Goal: Task Accomplishment & Management: Use online tool/utility

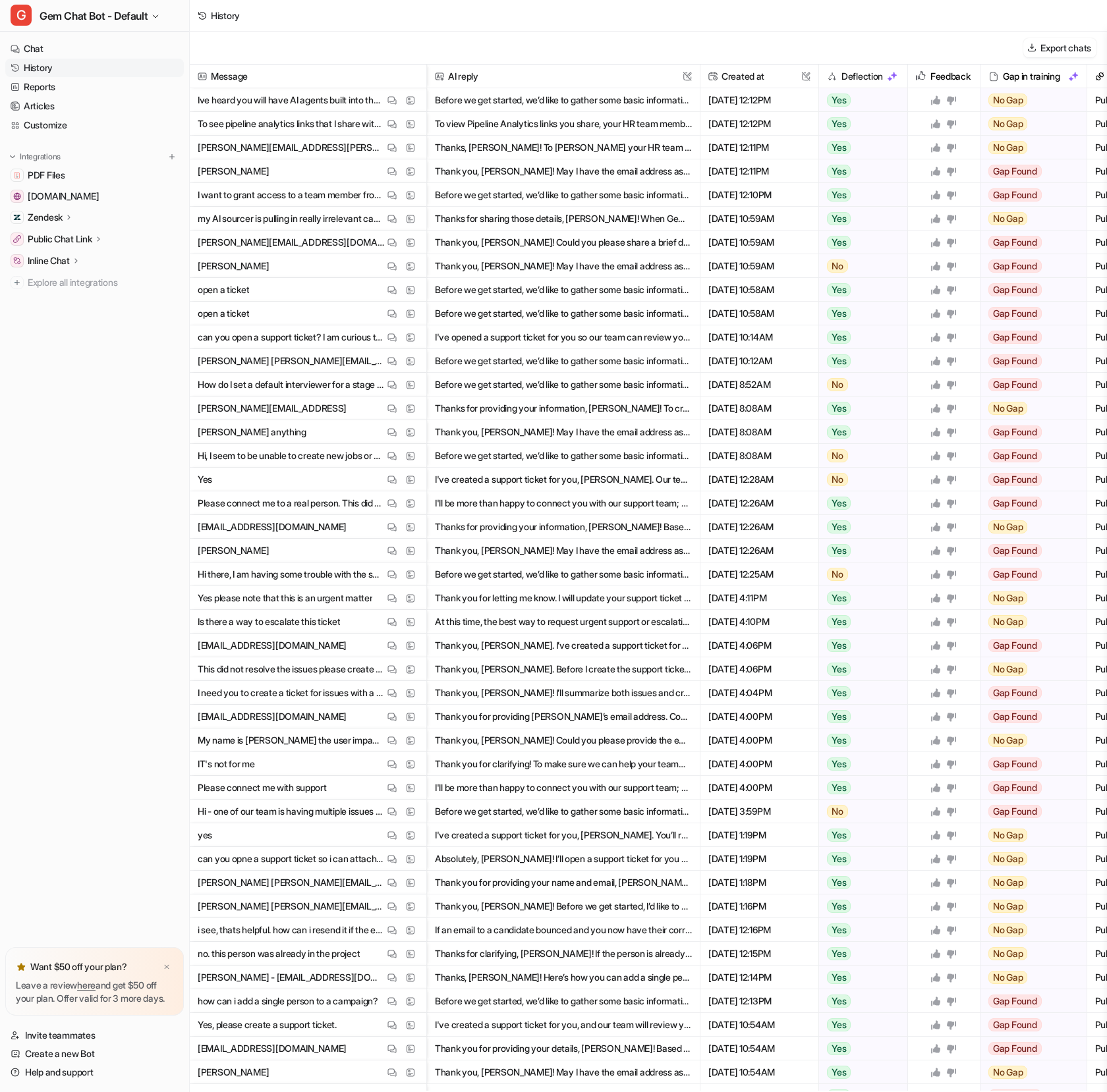
click at [491, 39] on div "Export chats" at bounding box center [648, 47] width 917 height 33
click at [488, 29] on div "History" at bounding box center [648, 16] width 917 height 32
click at [472, 45] on div "Export chats" at bounding box center [648, 47] width 917 height 33
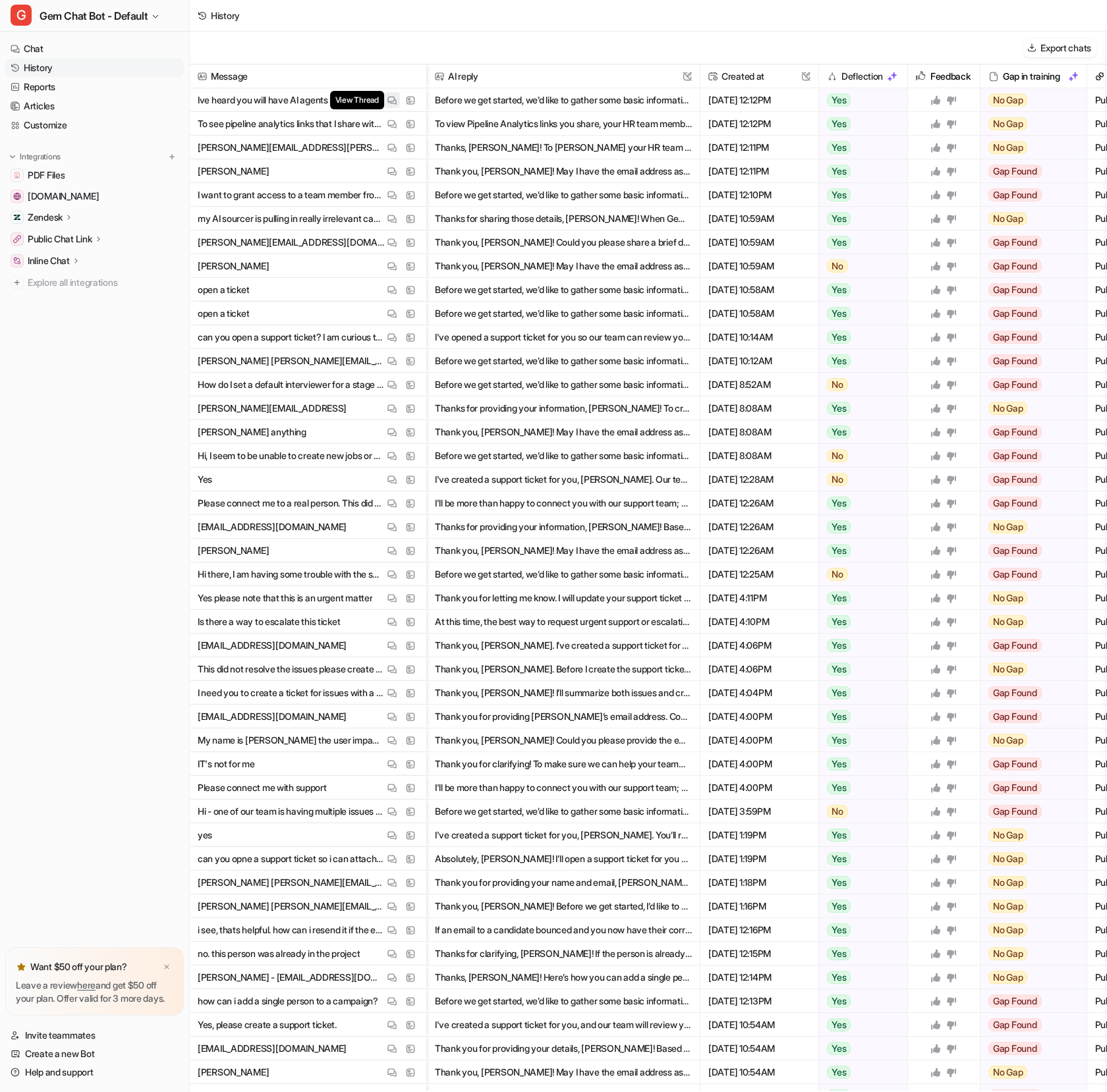
click at [389, 99] on img at bounding box center [391, 101] width 9 height 10
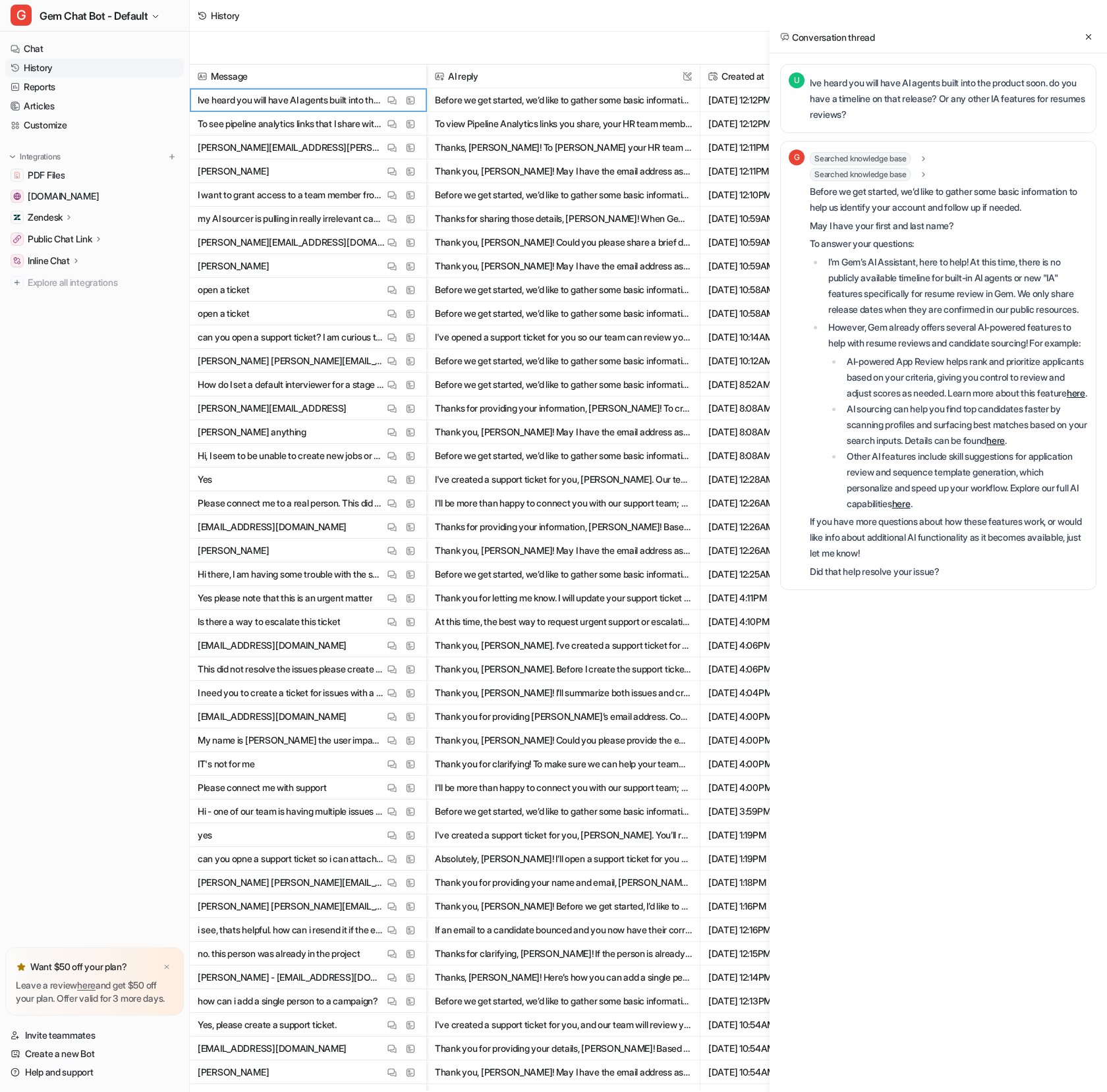
click at [913, 306] on p "I’m Gem’s AI Assistant, here to help! At this time, there is no publicly availa…" at bounding box center [958, 286] width 260 height 63
click at [913, 335] on p "However, Gem already offers several AI-powered features to help with resume rev…" at bounding box center [958, 335] width 260 height 32
click at [1026, 33] on div "Conversation thread" at bounding box center [938, 37] width 337 height 33
click at [1090, 33] on icon at bounding box center [1087, 37] width 9 height 9
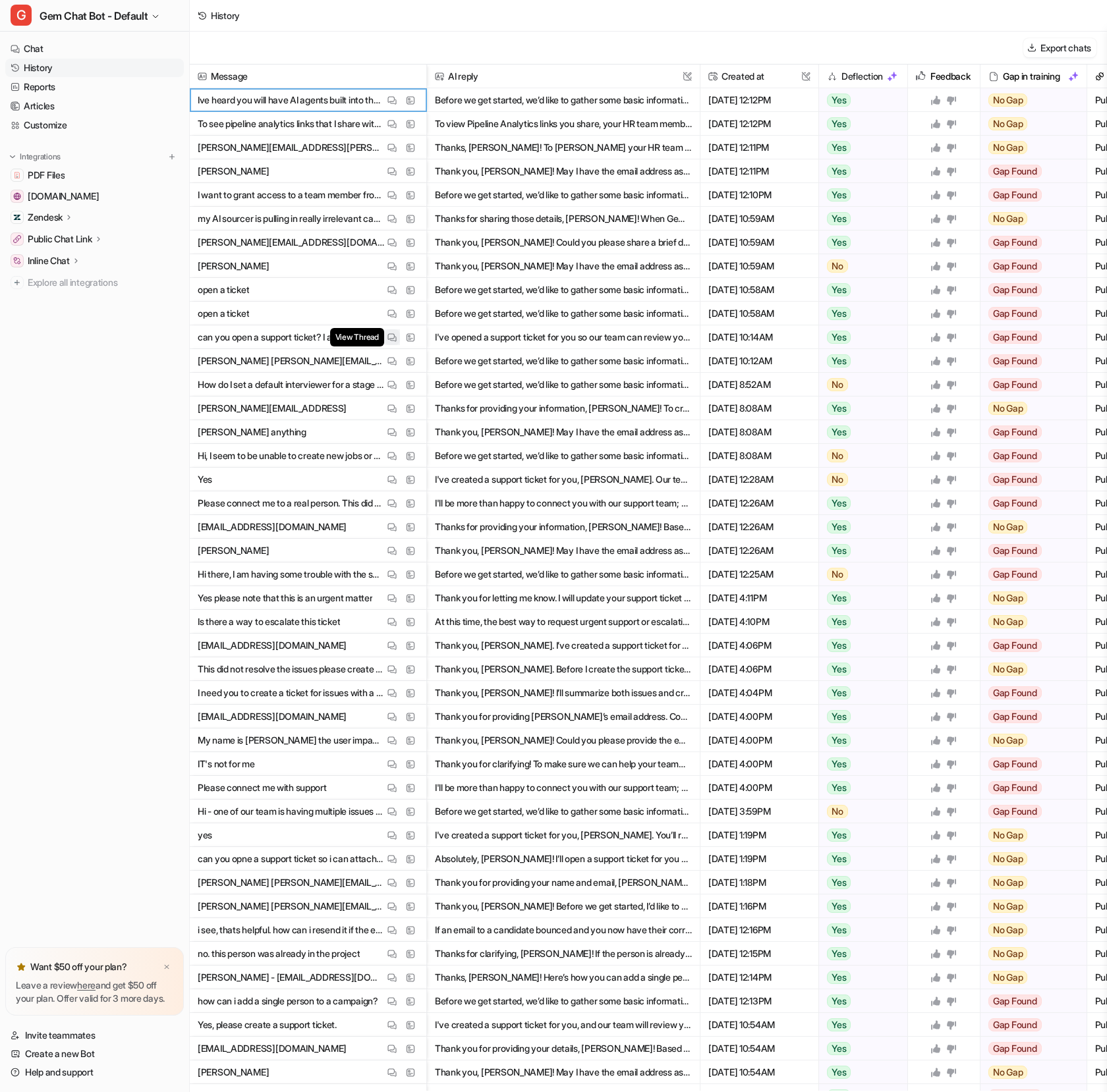
click at [391, 337] on img at bounding box center [391, 338] width 9 height 10
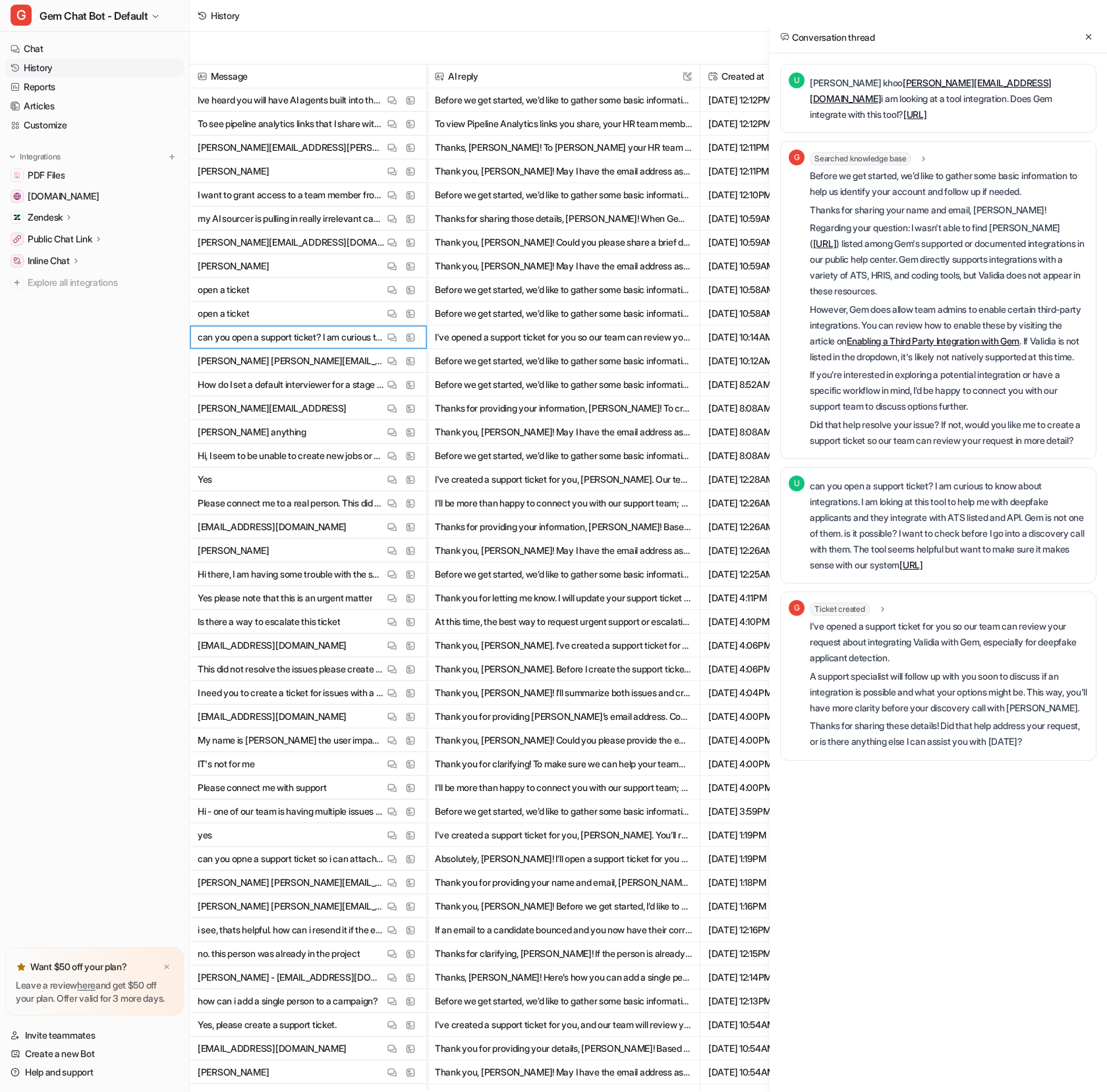
click at [935, 128] on div "U [PERSON_NAME] [PERSON_NAME][EMAIL_ADDRESS][DOMAIN_NAME] i am looking at a too…" at bounding box center [938, 99] width 316 height 69
click at [947, 125] on div "U [PERSON_NAME] [PERSON_NAME][EMAIL_ADDRESS][DOMAIN_NAME] i am looking at a too…" at bounding box center [938, 99] width 316 height 69
click at [941, 124] on div "[PERSON_NAME] [PERSON_NAME][EMAIL_ADDRESS][DOMAIN_NAME] i am looking at a tool …" at bounding box center [948, 98] width 278 height 52
click at [943, 122] on p "[PERSON_NAME] [PERSON_NAME][EMAIL_ADDRESS][DOMAIN_NAME] i am looking at a tool …" at bounding box center [948, 99] width 278 height 47
click at [942, 119] on p "[PERSON_NAME] [PERSON_NAME][EMAIL_ADDRESS][DOMAIN_NAME] i am looking at a tool …" at bounding box center [948, 99] width 278 height 47
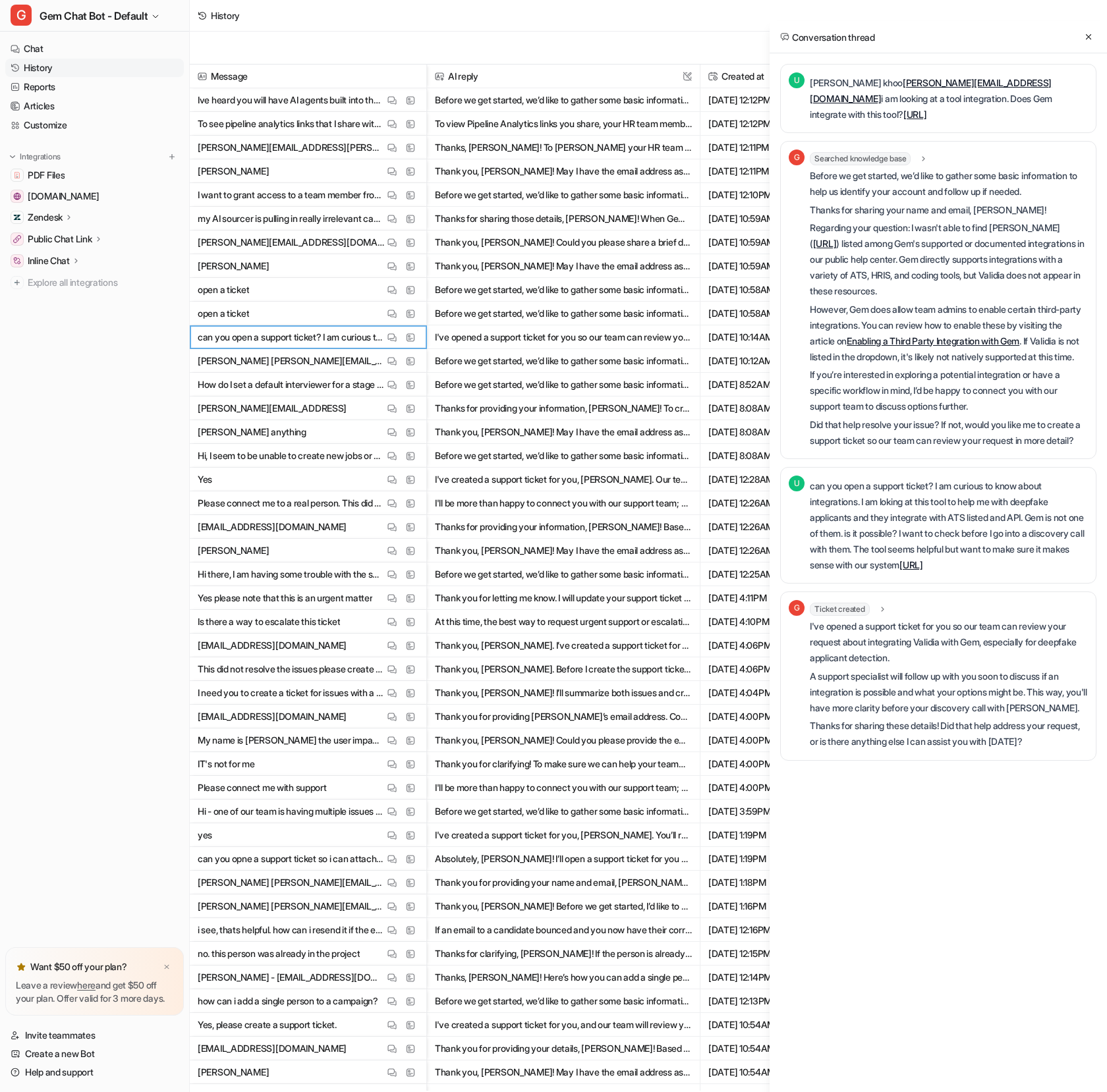
click at [945, 118] on p "[PERSON_NAME] [PERSON_NAME][EMAIL_ADDRESS][DOMAIN_NAME] i am looking at a tool …" at bounding box center [948, 99] width 278 height 47
click at [944, 118] on p "[PERSON_NAME] [PERSON_NAME][EMAIL_ADDRESS][DOMAIN_NAME] i am looking at a tool …" at bounding box center [948, 99] width 278 height 47
click at [945, 117] on p "[PERSON_NAME] [PERSON_NAME][EMAIL_ADDRESS][DOMAIN_NAME] i am looking at a tool …" at bounding box center [948, 99] width 278 height 47
click at [949, 115] on p "[PERSON_NAME] [PERSON_NAME][EMAIL_ADDRESS][DOMAIN_NAME] i am looking at a tool …" at bounding box center [948, 99] width 278 height 47
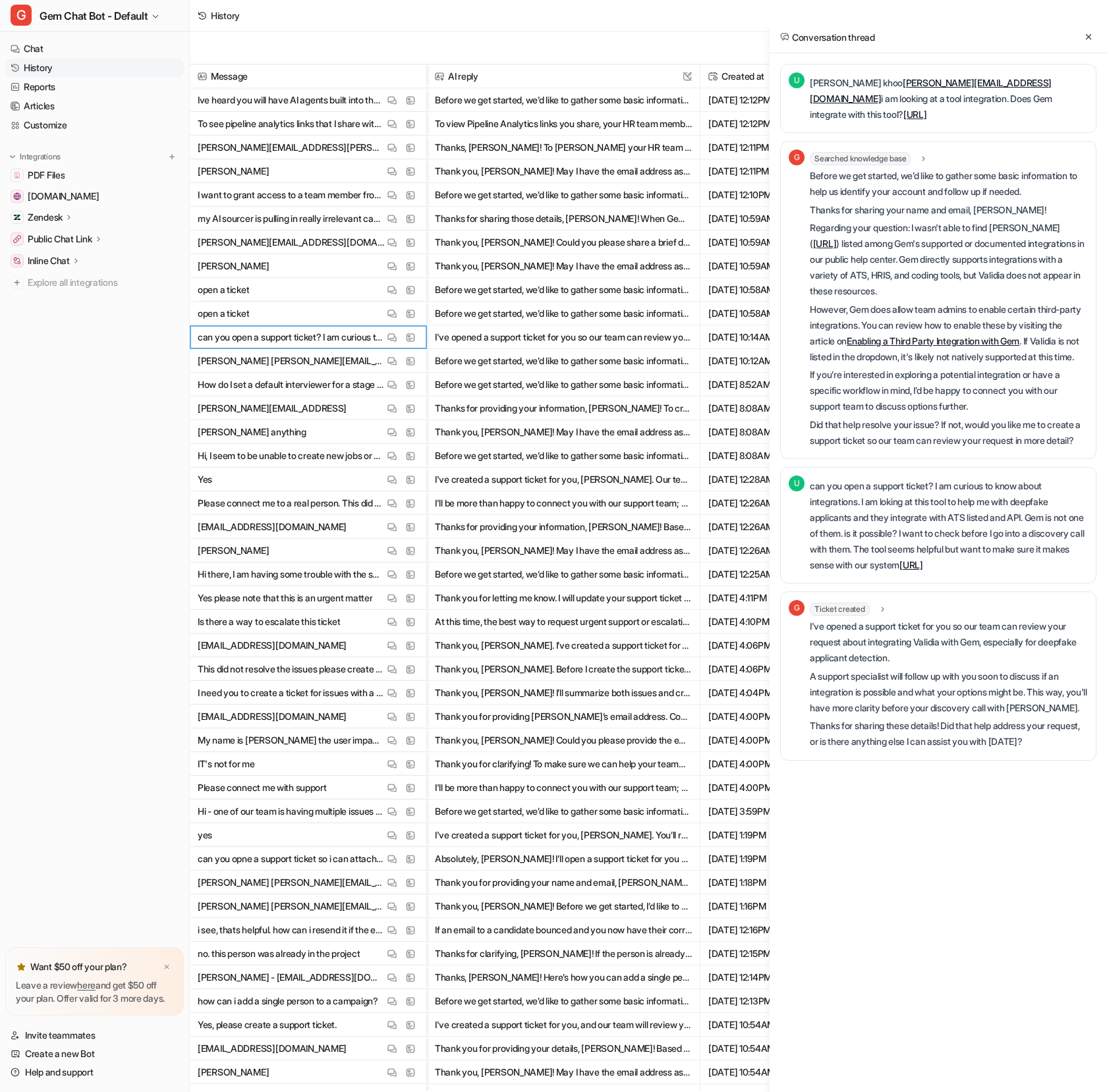
click at [963, 105] on p "[PERSON_NAME] [PERSON_NAME][EMAIL_ADDRESS][DOMAIN_NAME] i am looking at a tool …" at bounding box center [948, 99] width 278 height 47
click at [951, 216] on p "Thanks for sharing your name and email, [PERSON_NAME]!" at bounding box center [948, 210] width 278 height 16
click at [950, 216] on p "Thanks for sharing your name and email, [PERSON_NAME]!" at bounding box center [948, 210] width 278 height 16
click at [394, 406] on img at bounding box center [391, 409] width 9 height 10
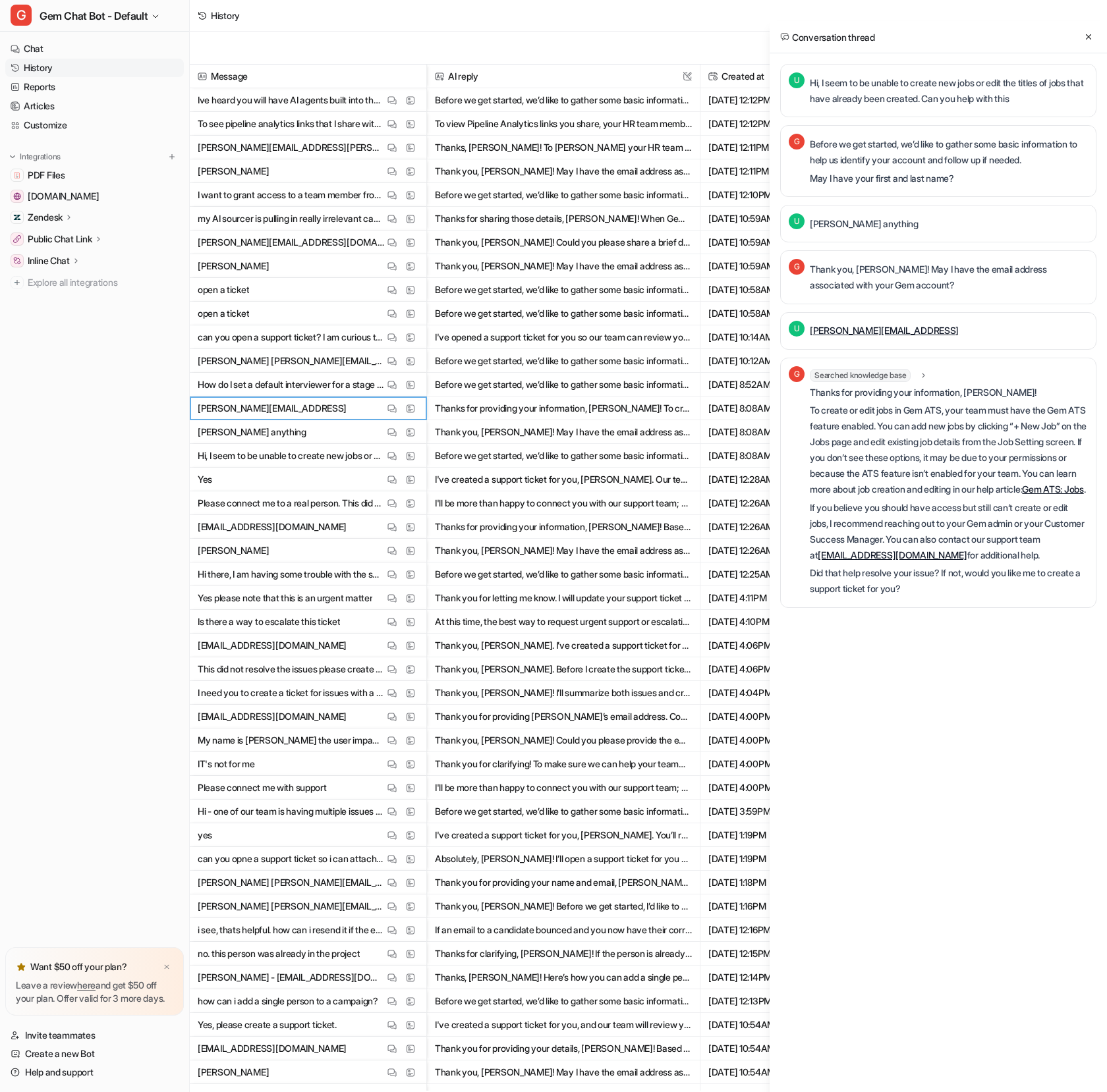
click at [851, 284] on p "Thank you, [PERSON_NAME]! May I have the email address associated with your Gem…" at bounding box center [948, 278] width 278 height 32
click at [884, 261] on div "Thank you, [PERSON_NAME]! May I have the email address associated with your Gem…" at bounding box center [948, 277] width 278 height 37
click at [883, 261] on div "Thank you, [PERSON_NAME]! May I have the email address associated with your Gem…" at bounding box center [948, 277] width 278 height 37
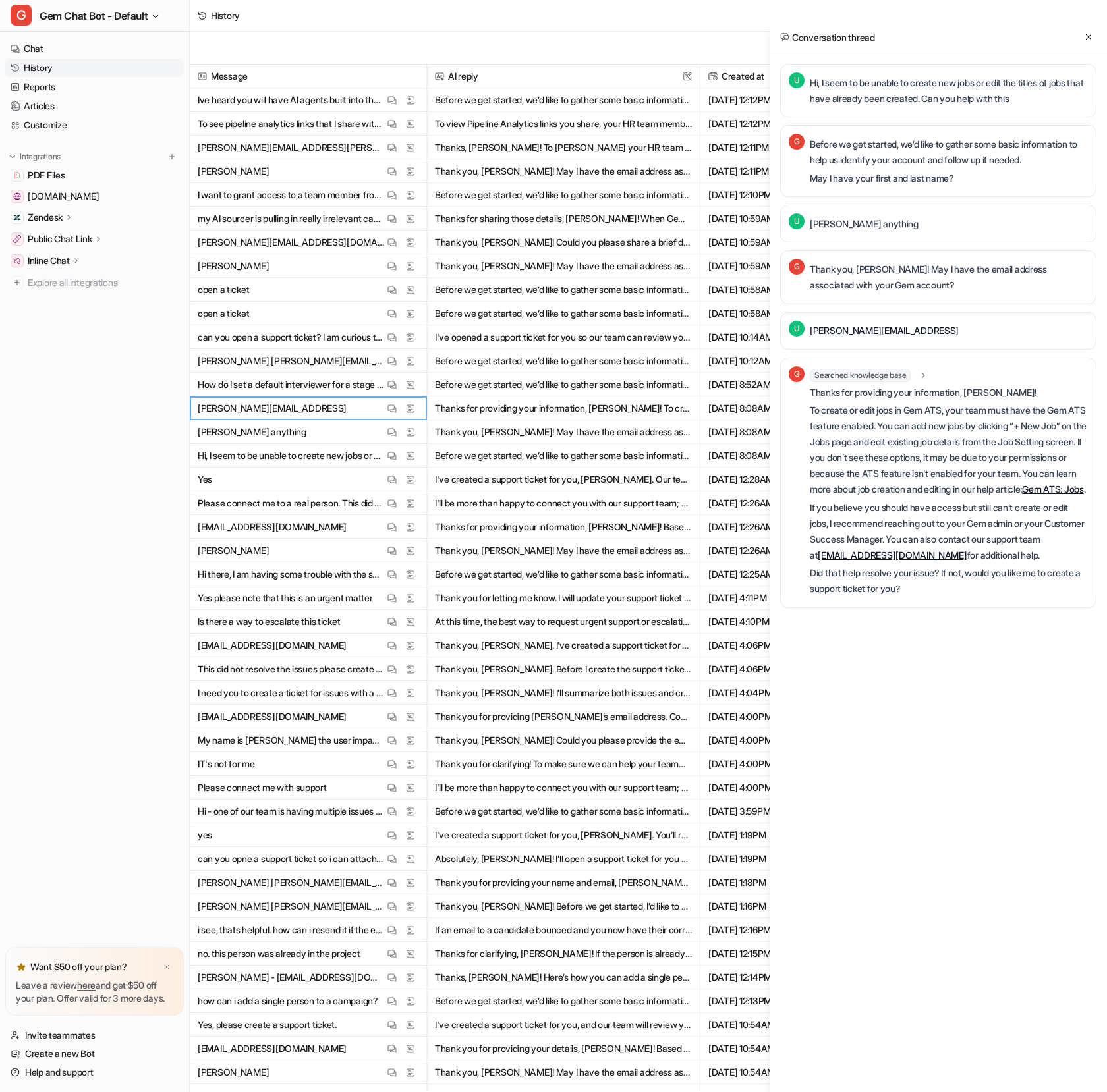
click at [890, 260] on div "Thank you, [PERSON_NAME]! May I have the email address associated with your Gem…" at bounding box center [948, 277] width 278 height 37
click at [398, 238] on button "View Thread" at bounding box center [392, 242] width 16 height 16
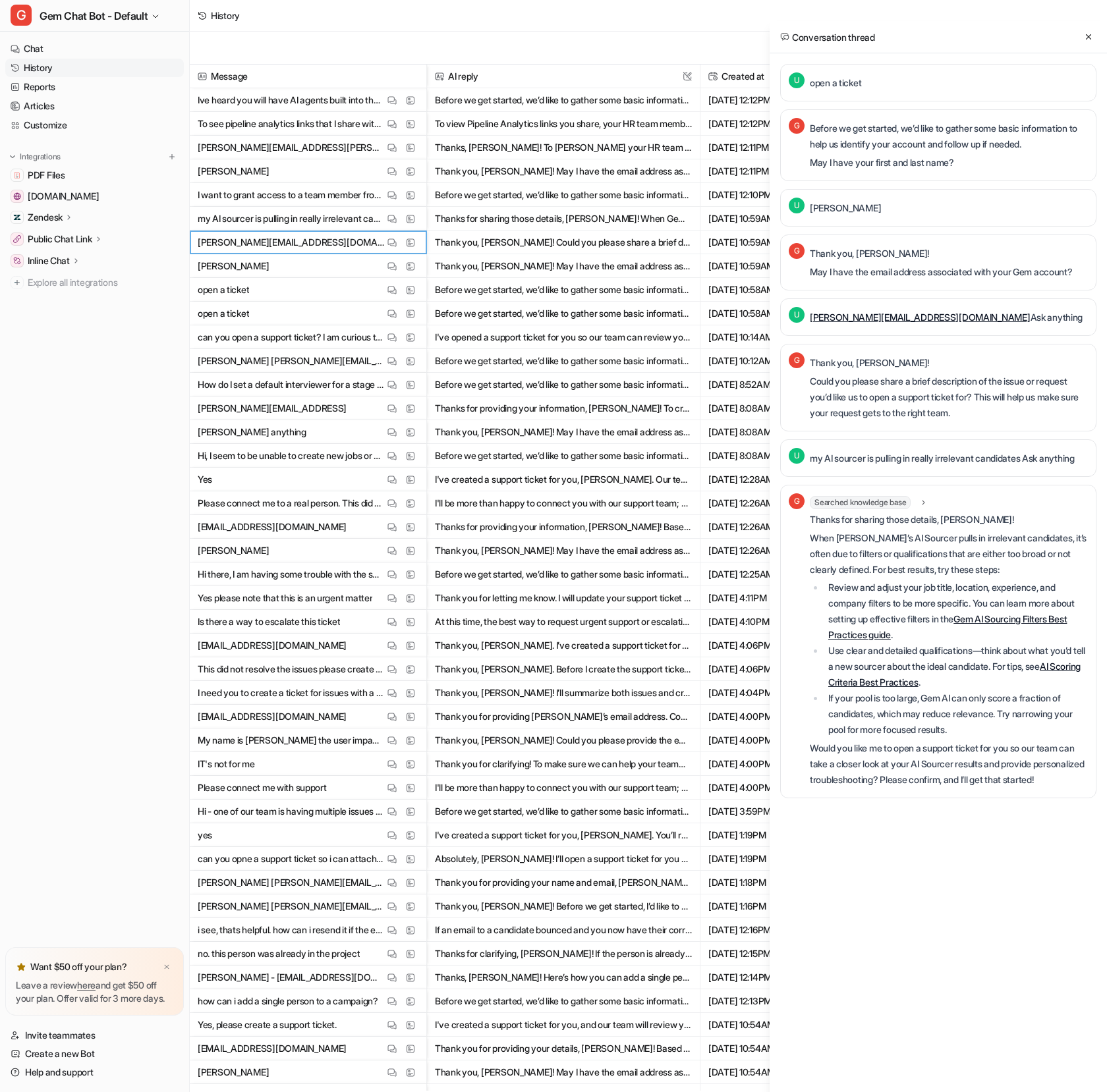
click at [1009, 90] on div "U open a ticket" at bounding box center [938, 83] width 316 height 38
click at [1082, 38] on button at bounding box center [1088, 37] width 16 height 16
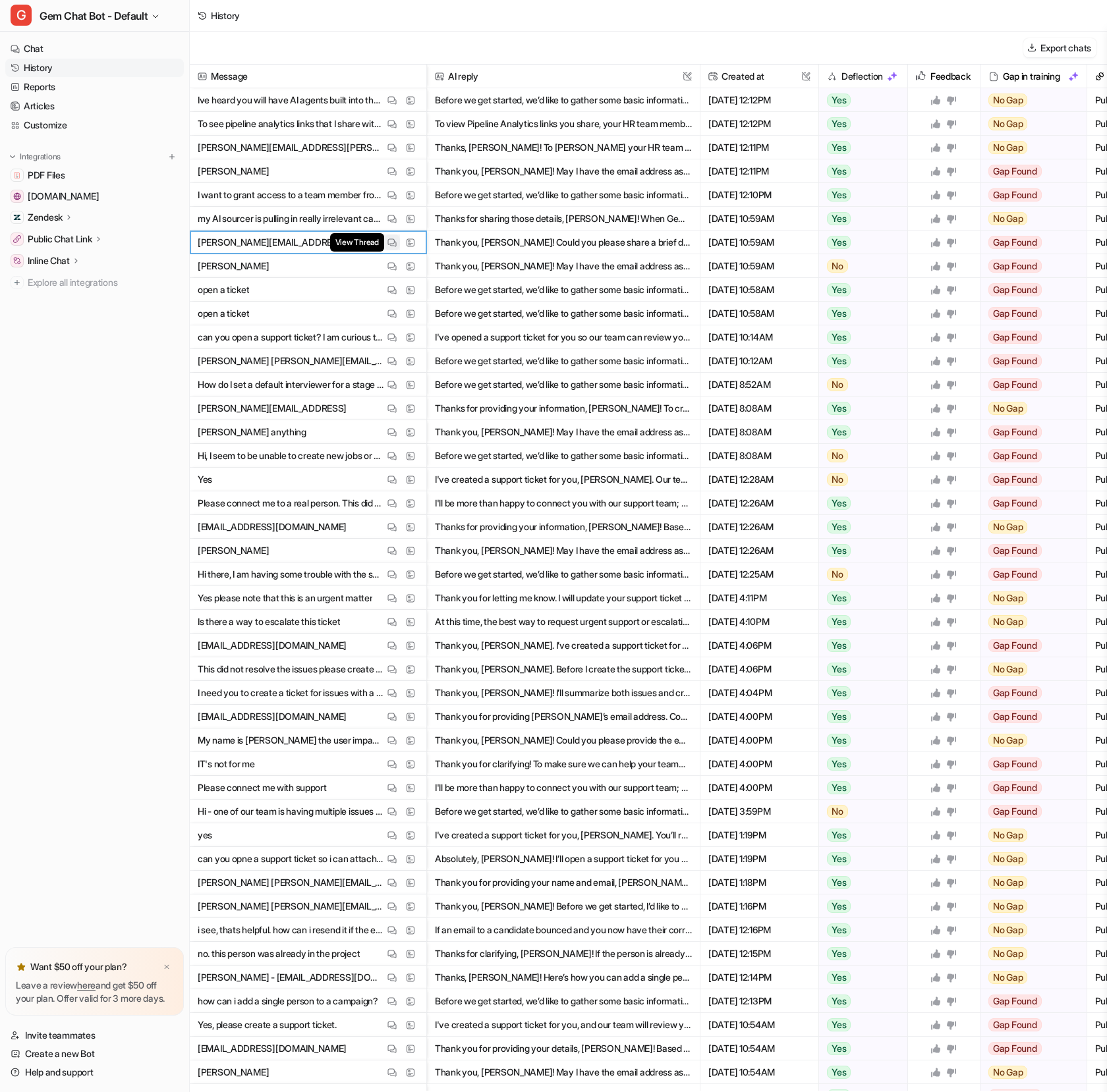
click at [388, 238] on img at bounding box center [391, 243] width 9 height 10
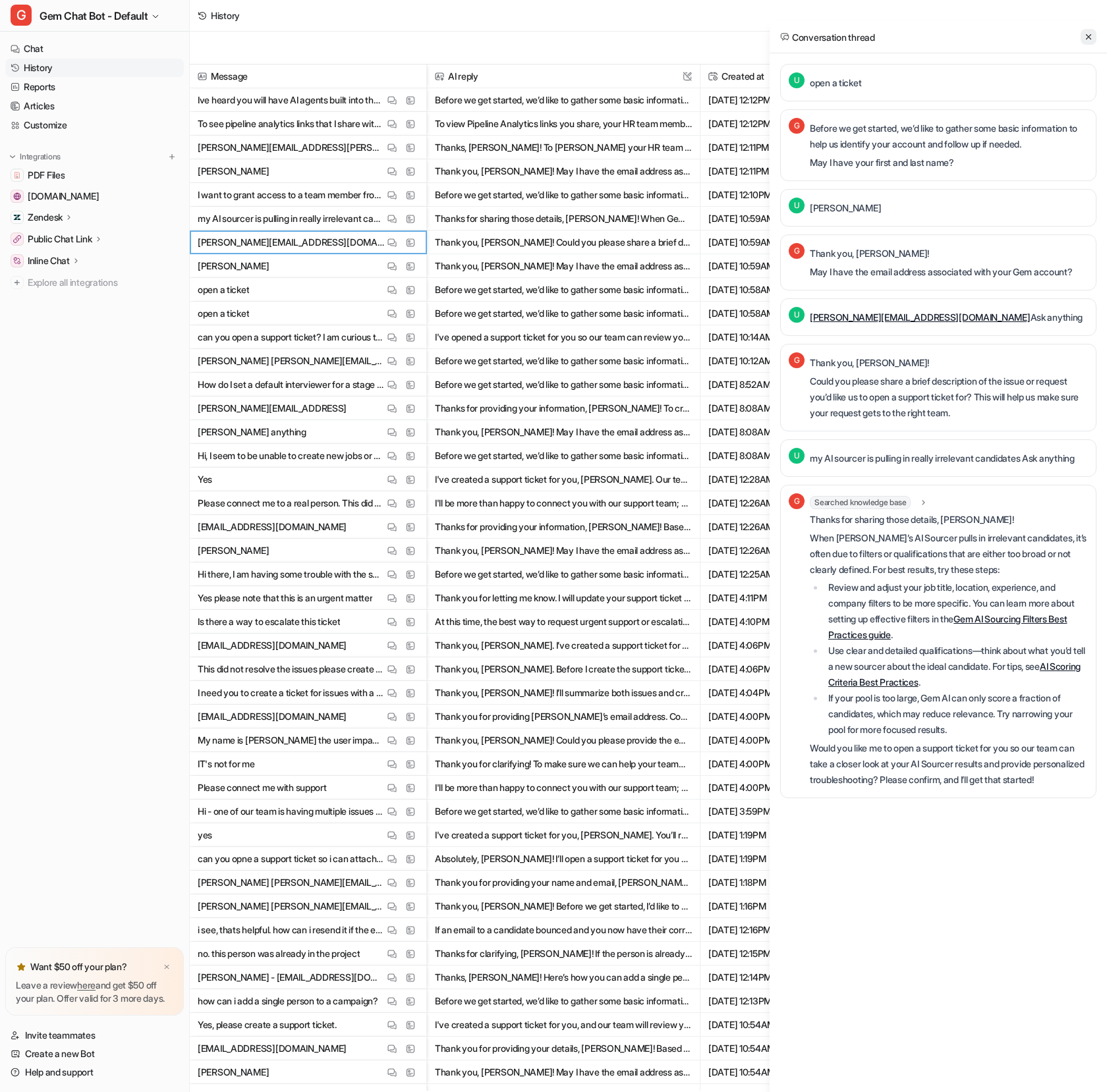
click at [1089, 33] on icon at bounding box center [1087, 37] width 9 height 9
